Goal: Task Accomplishment & Management: Use online tool/utility

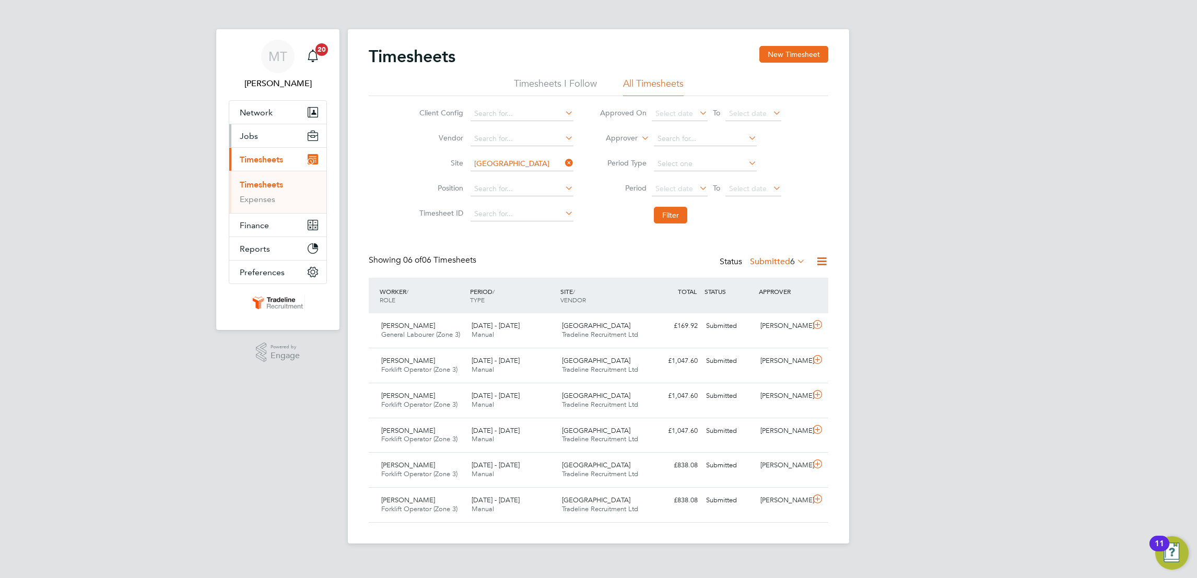
click at [251, 144] on button "Jobs" at bounding box center [277, 135] width 97 height 23
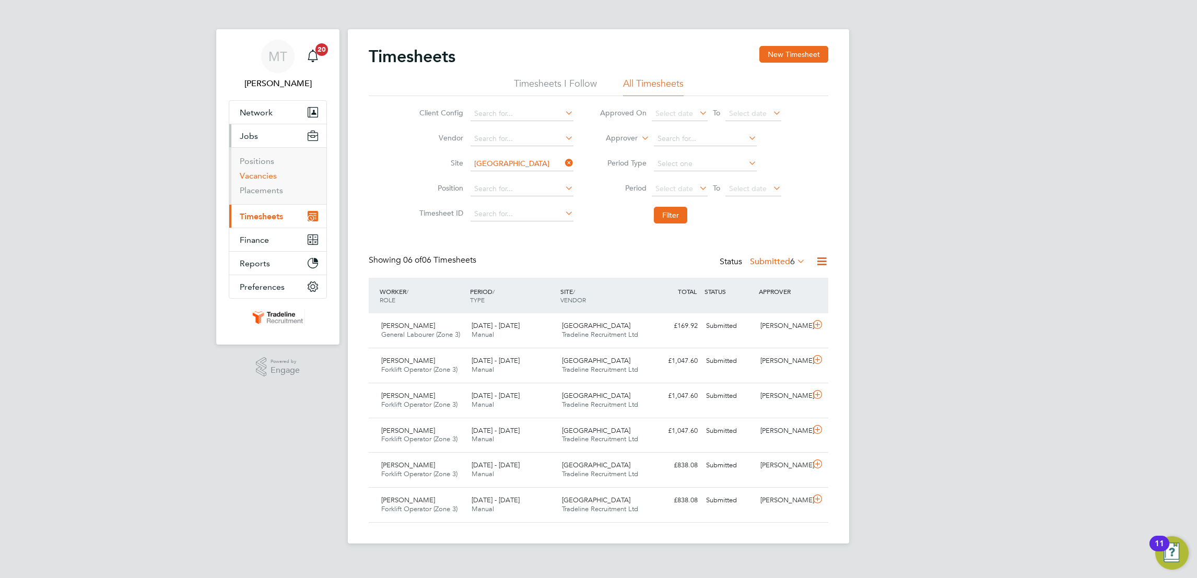
click at [264, 177] on link "Vacancies" at bounding box center [258, 176] width 37 height 10
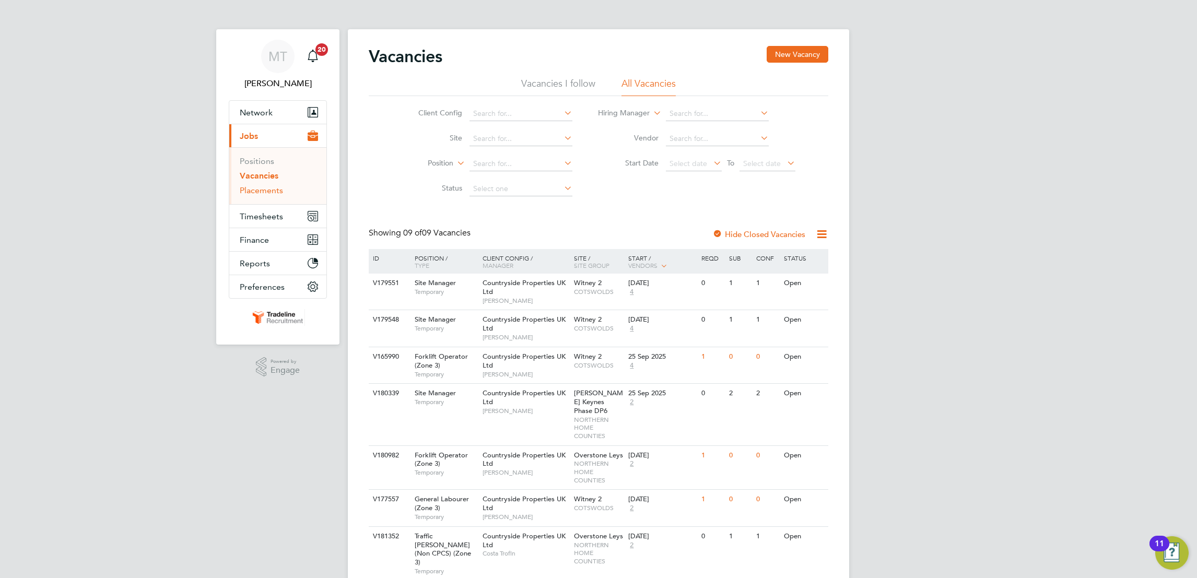
click at [271, 191] on link "Placements" at bounding box center [261, 190] width 43 height 10
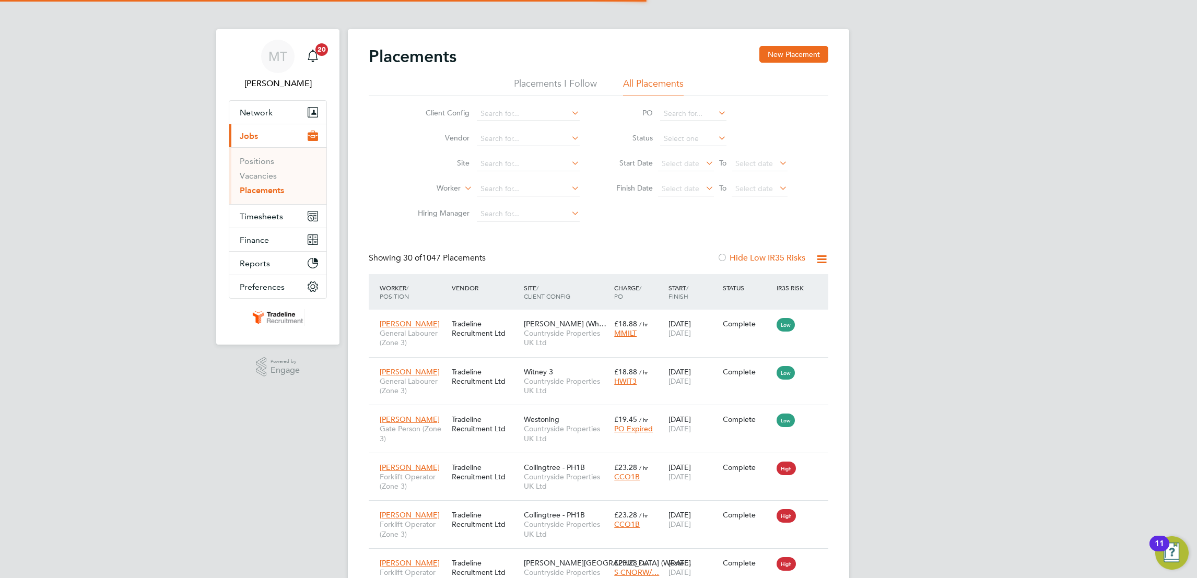
scroll to position [5, 5]
click at [478, 194] on input at bounding box center [528, 189] width 103 height 15
click at [515, 201] on li "[PERSON_NAME]" at bounding box center [541, 203] width 131 height 14
type input "[PERSON_NAME]"
